Goal: Information Seeking & Learning: Learn about a topic

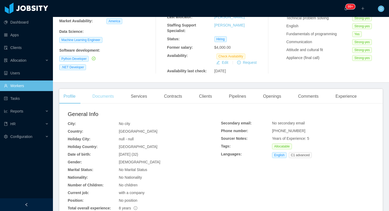
click at [106, 101] on div "Documents" at bounding box center [103, 96] width 30 height 15
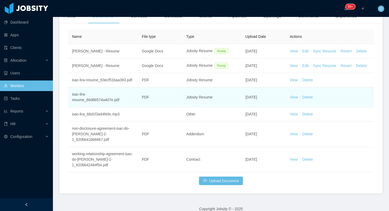
scroll to position [159, 0]
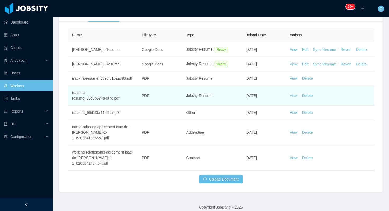
click at [291, 98] on link "View" at bounding box center [294, 95] width 8 height 4
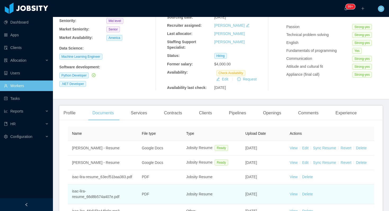
scroll to position [27, 0]
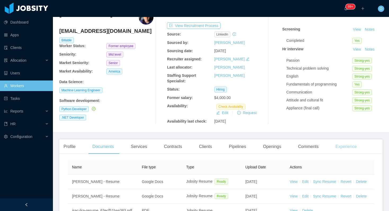
click at [349, 146] on div "Experience" at bounding box center [346, 146] width 30 height 15
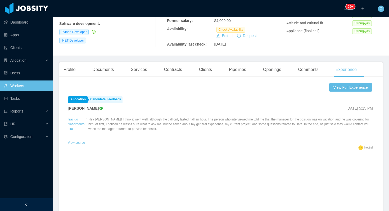
scroll to position [105, 0]
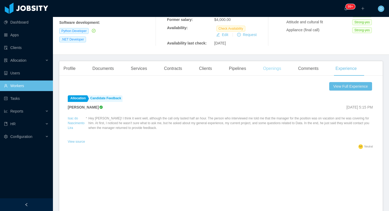
click at [273, 74] on div "Openings" at bounding box center [272, 68] width 27 height 15
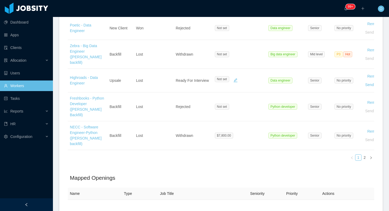
scroll to position [375, 0]
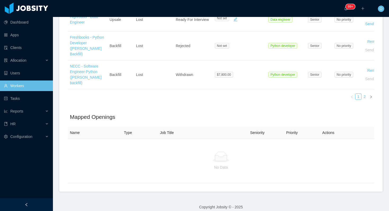
click at [362, 94] on link "2" at bounding box center [365, 97] width 6 height 6
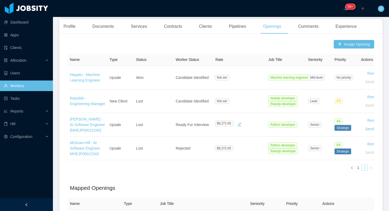
scroll to position [145, 0]
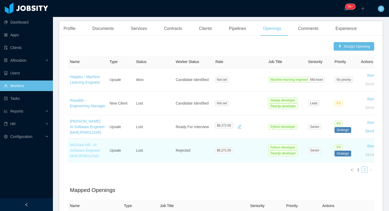
click at [95, 150] on link "McGraw-Hill - AI Software Engineer MHEJP00012343" at bounding box center [85, 150] width 30 height 15
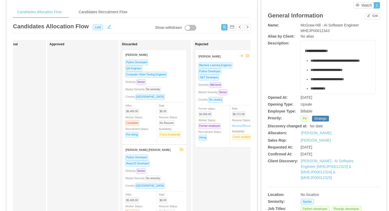
scroll to position [0, 282]
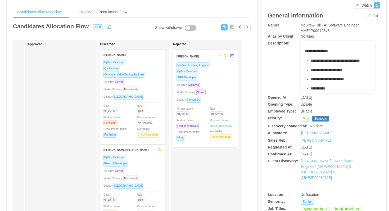
click at [217, 82] on div "Seniority: Mid level" at bounding box center [205, 85] width 58 height 6
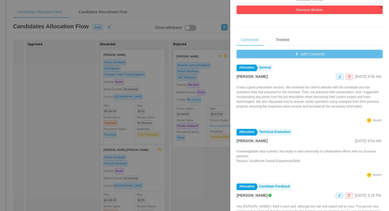
scroll to position [210, 0]
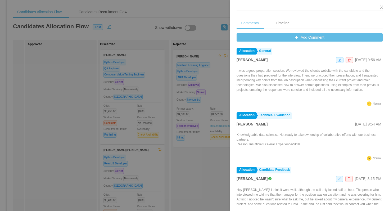
click at [202, 175] on div at bounding box center [194, 105] width 389 height 211
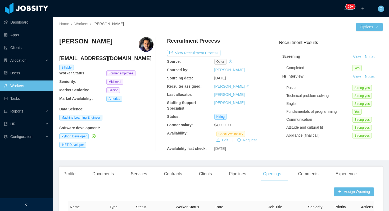
scroll to position [84, 0]
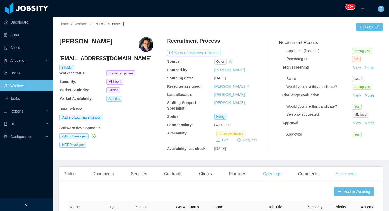
click at [346, 175] on div "Experience" at bounding box center [346, 173] width 30 height 15
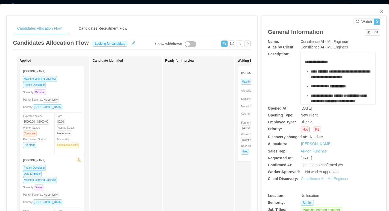
click at [313, 180] on link "Consilience AI - ML Engineer" at bounding box center [325, 178] width 48 height 4
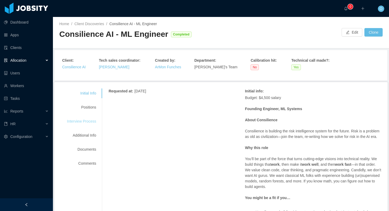
click at [86, 120] on div "Interview Process" at bounding box center [82, 121] width 42 height 10
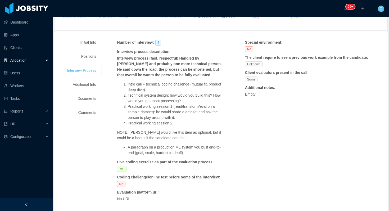
scroll to position [53, 0]
